Goal: Information Seeking & Learning: Learn about a topic

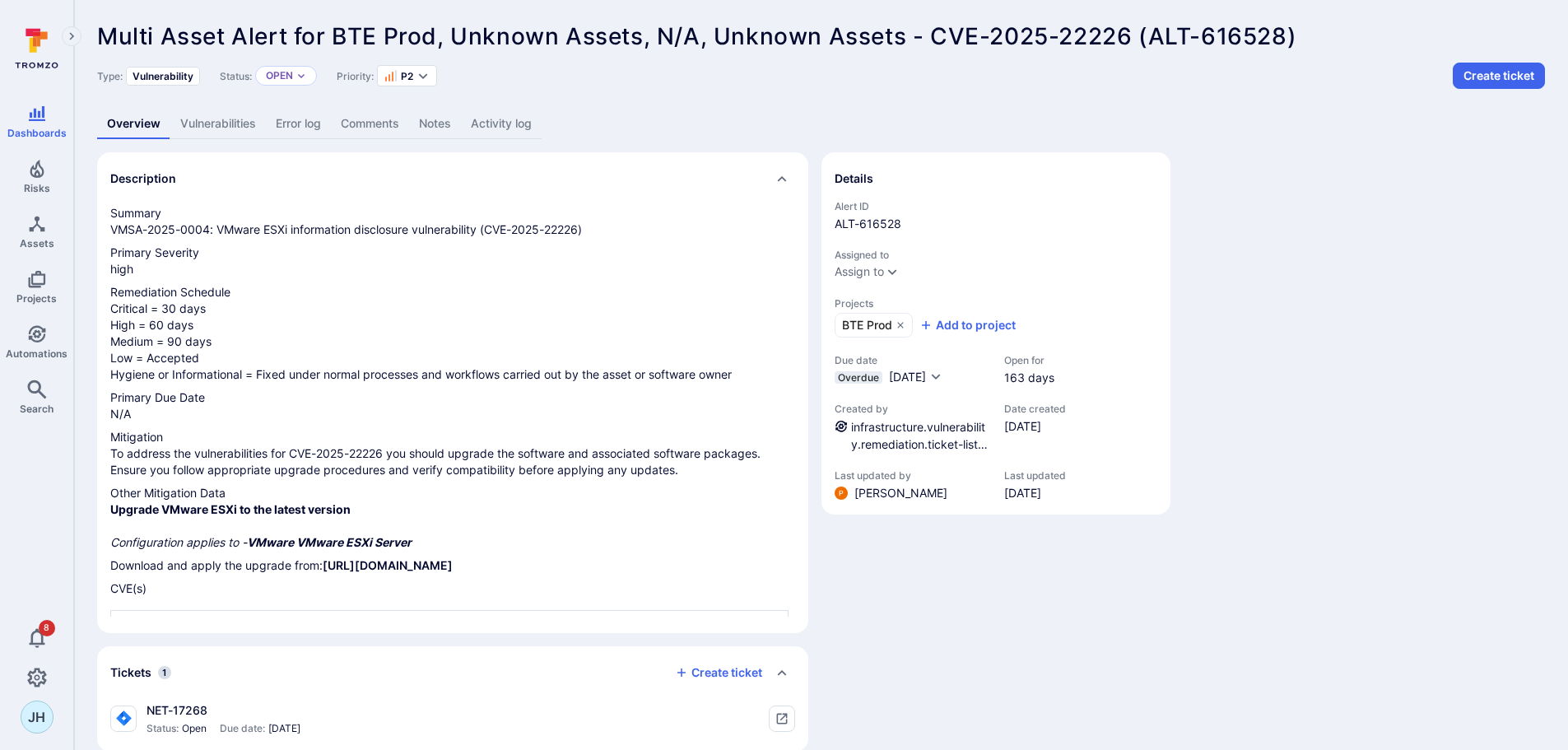
click at [231, 124] on link "Vulnerabilities" at bounding box center [218, 124] width 96 height 30
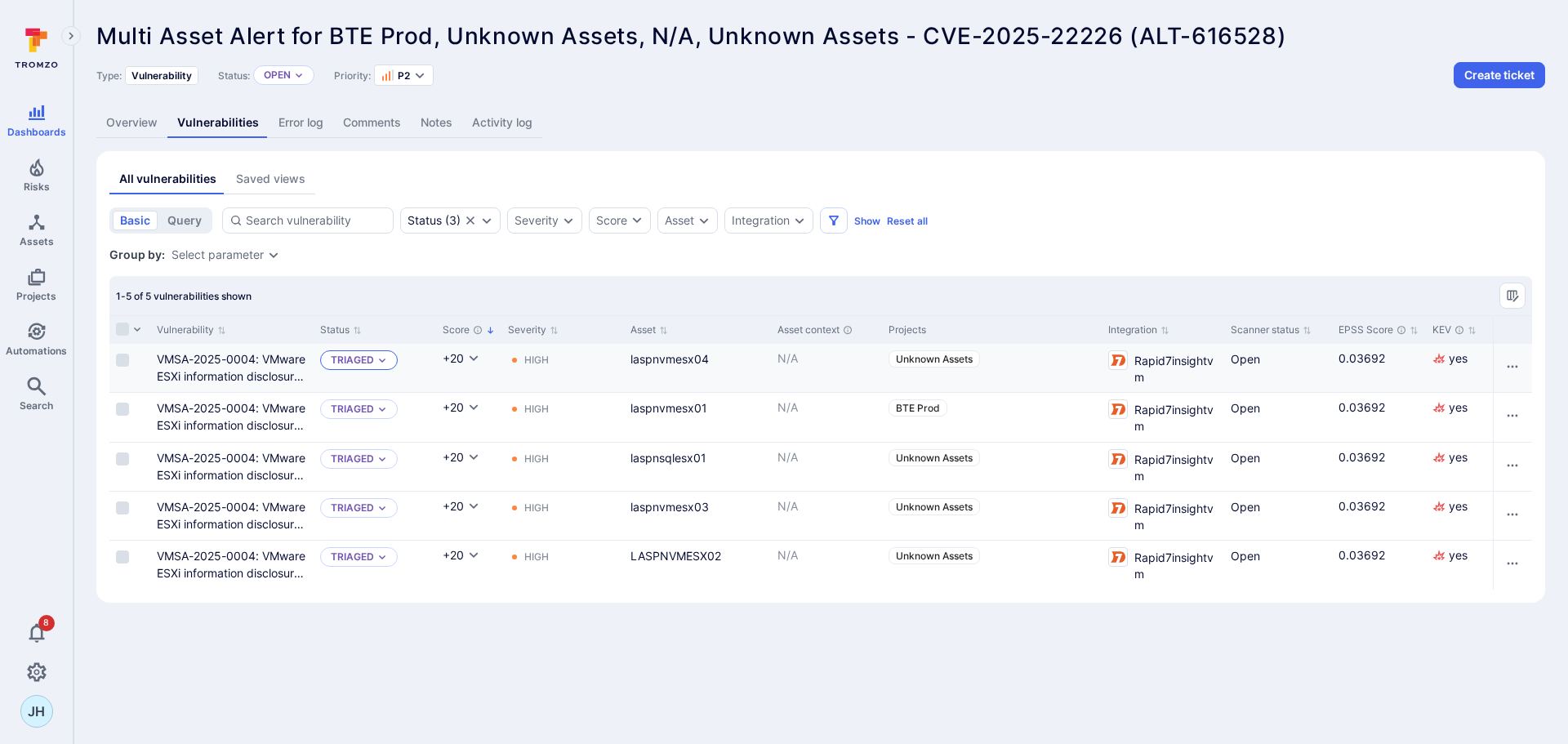
click at [381, 361] on icon "Expand dropdown" at bounding box center [382, 360] width 7 height 4
click at [343, 642] on body "Dashboards Risks Assets Projects Automations Search 8 JH Dashboards All dashboa…" at bounding box center [784, 372] width 1568 height 744
